Goal: Use online tool/utility: Utilize a website feature to perform a specific function

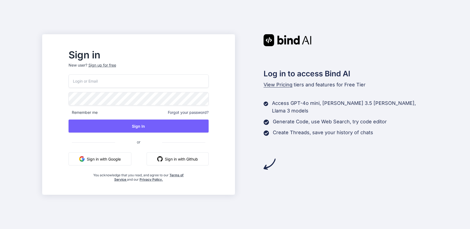
click at [148, 86] on input "email" at bounding box center [139, 81] width 140 height 13
type input "[EMAIL_ADDRESS][DOMAIN_NAME]"
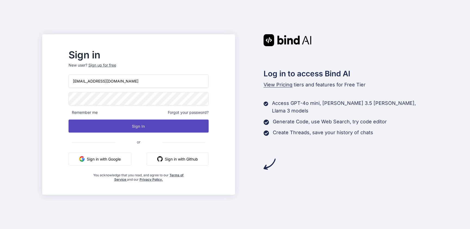
click at [157, 127] on button "Sign In" at bounding box center [139, 126] width 140 height 13
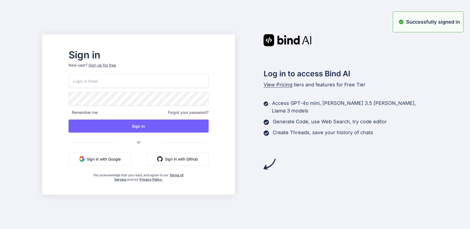
click at [157, 79] on input "email" at bounding box center [139, 81] width 140 height 13
type input "[EMAIL_ADDRESS][DOMAIN_NAME]"
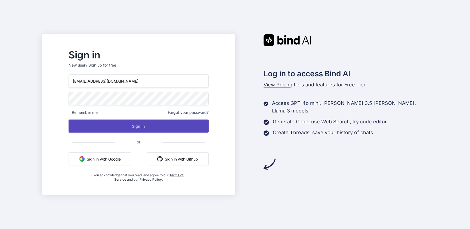
click at [157, 123] on button "Sign In" at bounding box center [139, 126] width 140 height 13
click at [150, 122] on button "Sign In" at bounding box center [139, 126] width 140 height 13
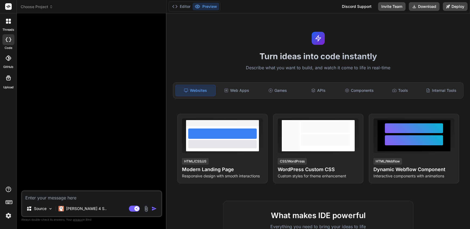
click at [48, 7] on span "Choose Project" at bounding box center [37, 6] width 32 height 5
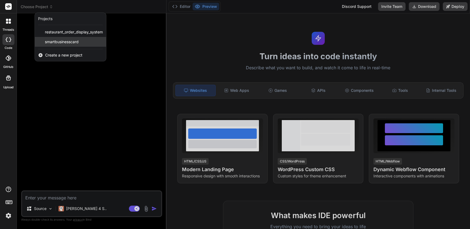
click at [55, 42] on span "smartbusinesscard" at bounding box center [62, 41] width 34 height 5
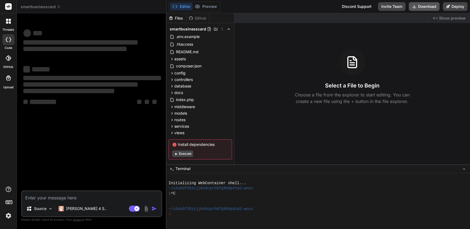
click at [423, 7] on button "Download" at bounding box center [424, 6] width 31 height 9
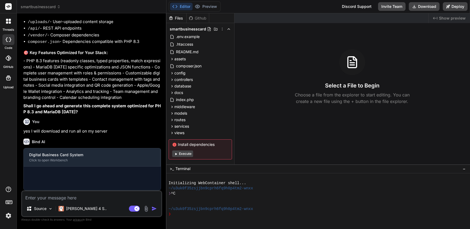
scroll to position [511, 0]
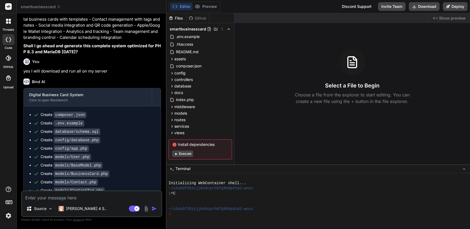
click at [95, 198] on textarea at bounding box center [91, 196] width 139 height 10
paste textarea "Failed to retrieve data for the package 'firebase/jwt': In ShowCommand.php line…"
type textarea "x"
type textarea "Failed to retrieve data for the package 'firebase/jwt': In ShowCommand.php line…"
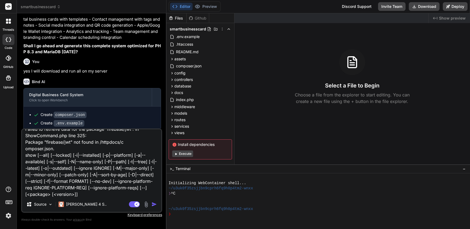
type textarea "x"
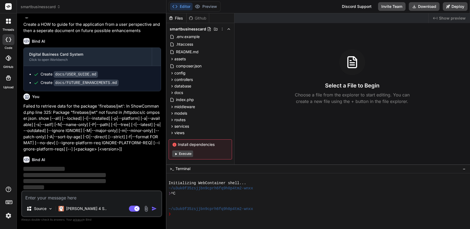
scroll to position [909, 0]
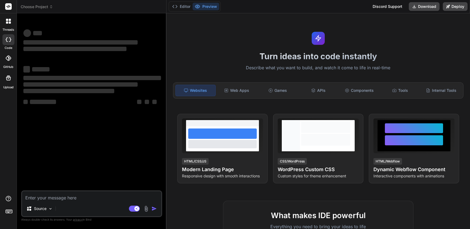
type textarea "x"
click at [46, 8] on span "Choose Project" at bounding box center [37, 6] width 32 height 5
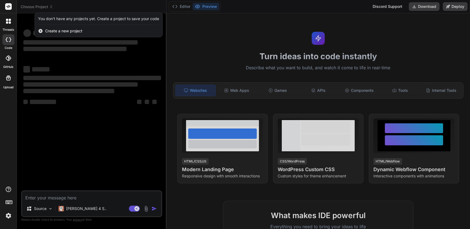
click at [12, 147] on div "threads code GitHub Upload" at bounding box center [8, 114] width 17 height 229
click at [9, 218] on img at bounding box center [8, 215] width 9 height 9
